Goal: Check status: Check status

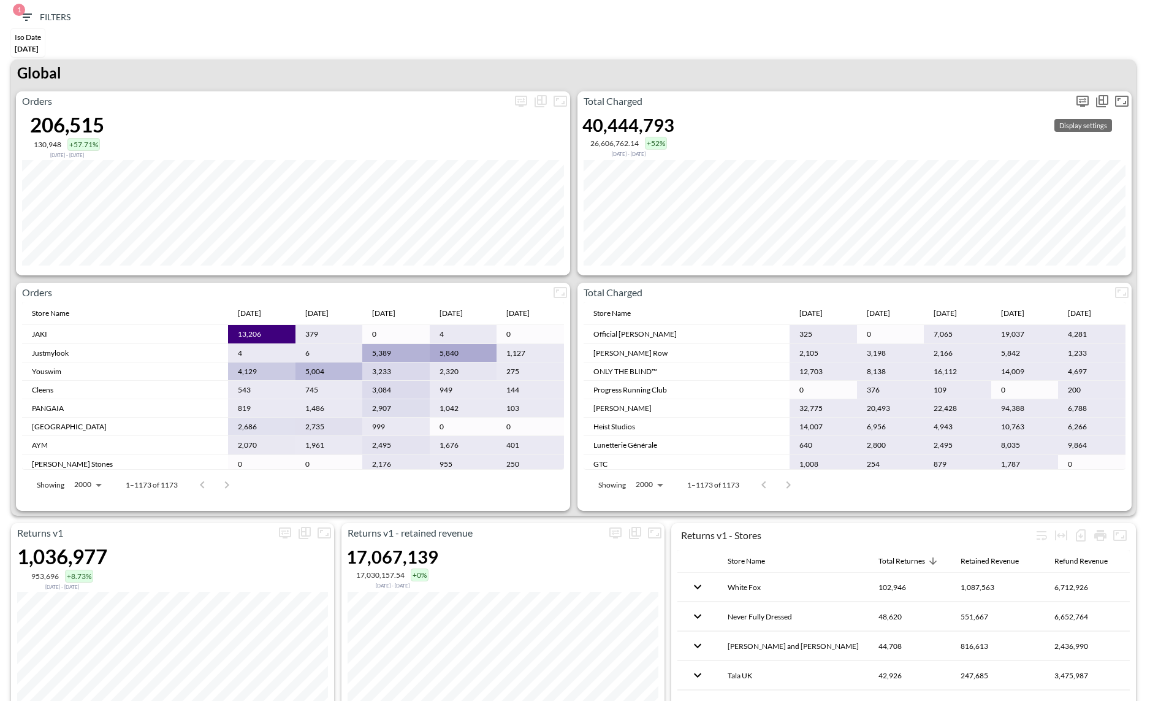
click at [1083, 101] on icon "more" at bounding box center [1082, 100] width 7 height 5
click at [978, 202] on body "BI.P.EYE, Interactive Analytics Dashboards 1 Filters Iso Date [DATE] Returns v2…" at bounding box center [575, 350] width 1150 height 701
click at [959, 225] on div "Days" at bounding box center [980, 220] width 61 height 9
type input "Days"
click at [865, 70] on div at bounding box center [575, 350] width 1150 height 701
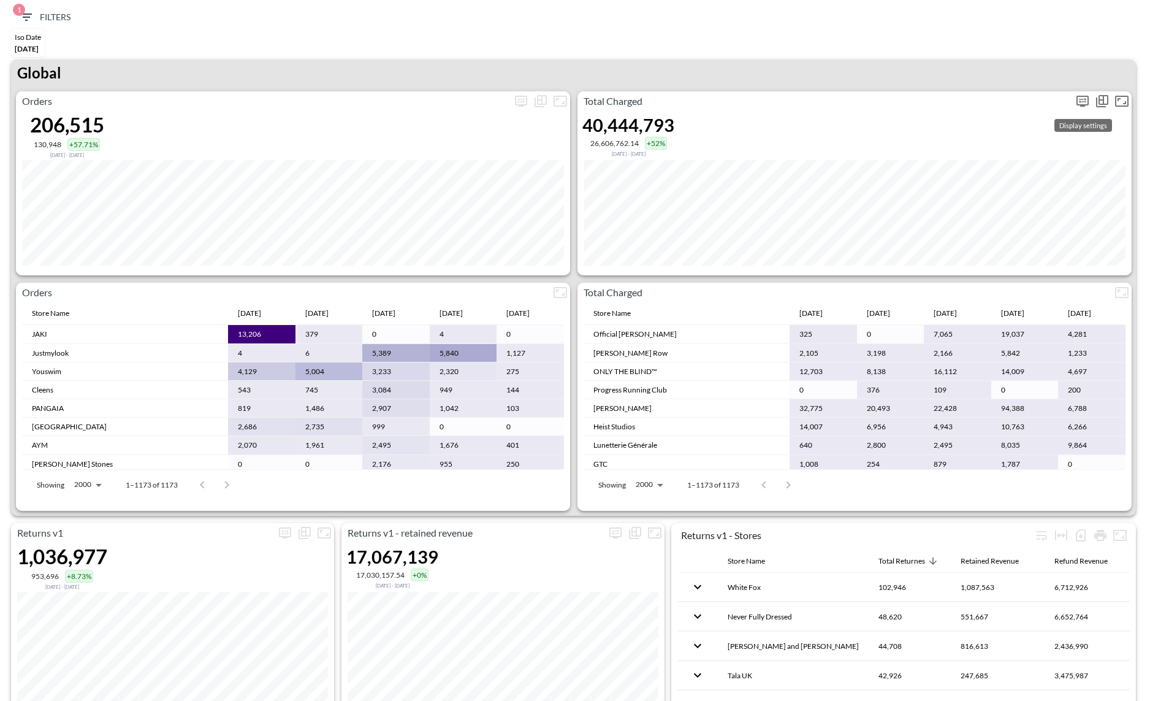
click at [1089, 97] on icon "more" at bounding box center [1082, 101] width 15 height 15
click at [1000, 192] on body "BI.P.EYE, Interactive Analytics Dashboards 1 Filters Iso Date [DATE] Returns v2…" at bounding box center [575, 350] width 1150 height 701
click at [962, 225] on div "Days" at bounding box center [980, 220] width 61 height 9
click at [975, 202] on body "BI.P.EYE, Interactive Analytics Dashboards 1 Filters Iso Date [DATE] Returns v2…" at bounding box center [575, 350] width 1150 height 701
click at [977, 234] on div "Months" at bounding box center [980, 229] width 61 height 9
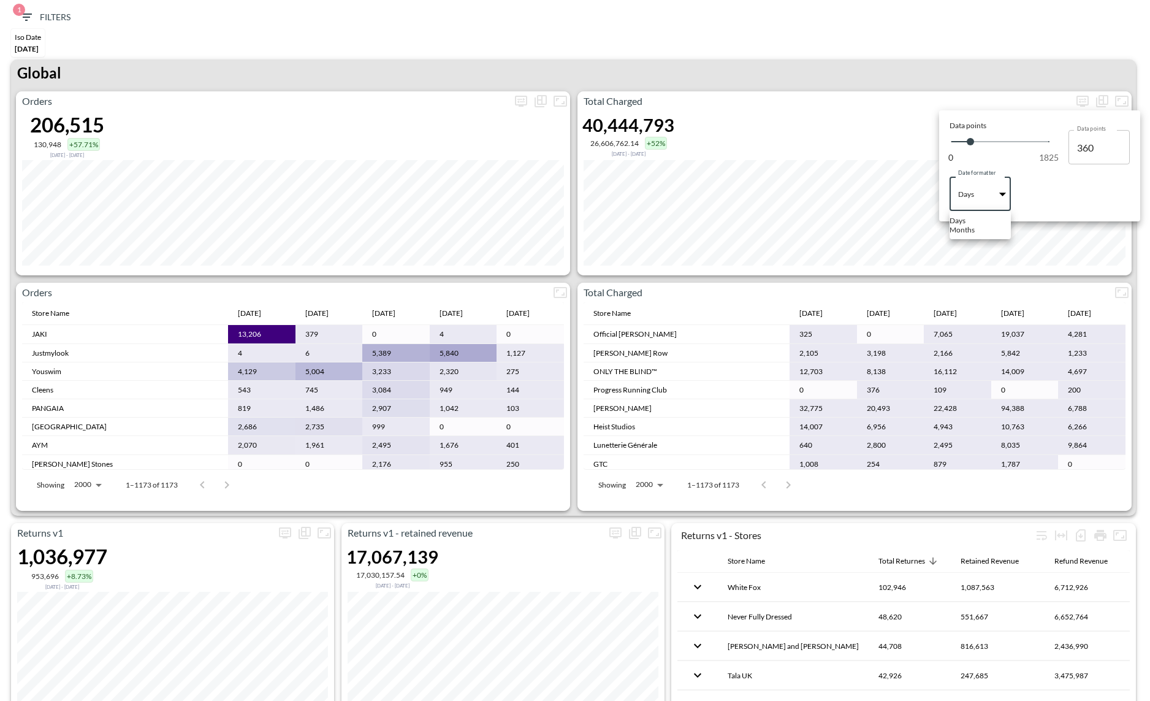
type input "Months"
click at [950, 54] on div at bounding box center [575, 350] width 1150 height 701
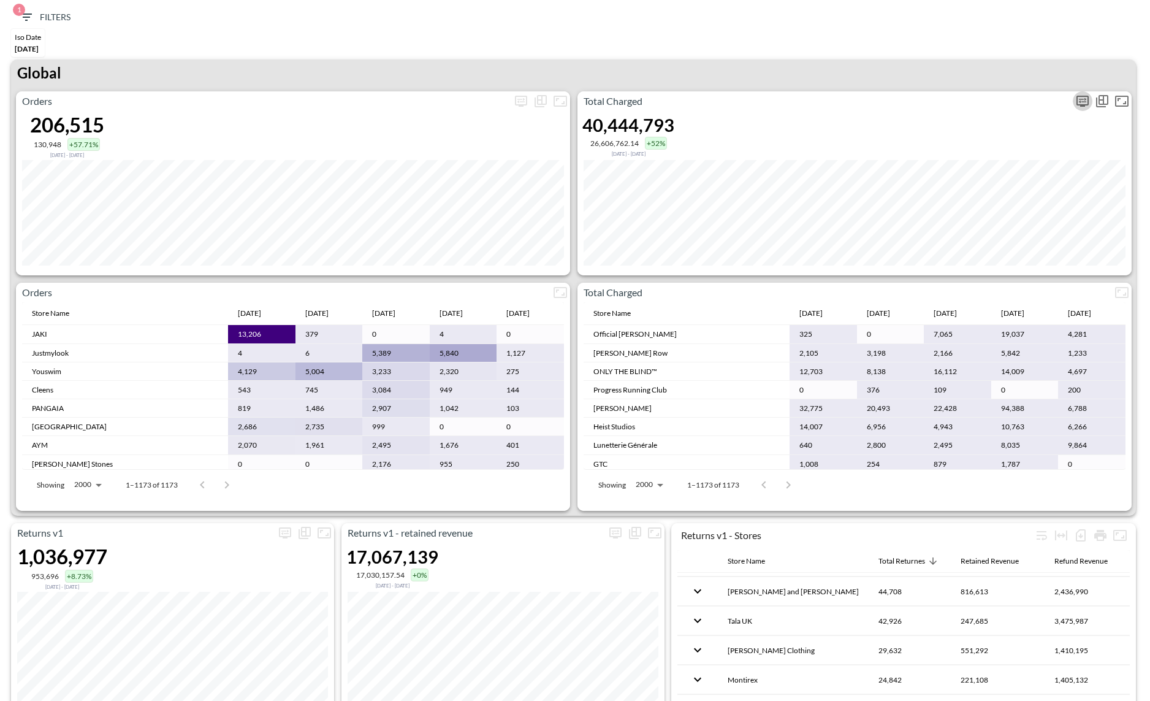
click at [1085, 105] on icon "more" at bounding box center [1083, 101] width 12 height 11
click at [991, 202] on body "BI.P.EYE, Interactive Analytics Dashboards 1 Filters Iso Date [DATE] Returns v2…" at bounding box center [575, 350] width 1150 height 701
click at [972, 221] on div "Days" at bounding box center [980, 220] width 61 height 9
type input "Days"
click at [914, 28] on div at bounding box center [575, 350] width 1150 height 701
